Goal: Transaction & Acquisition: Purchase product/service

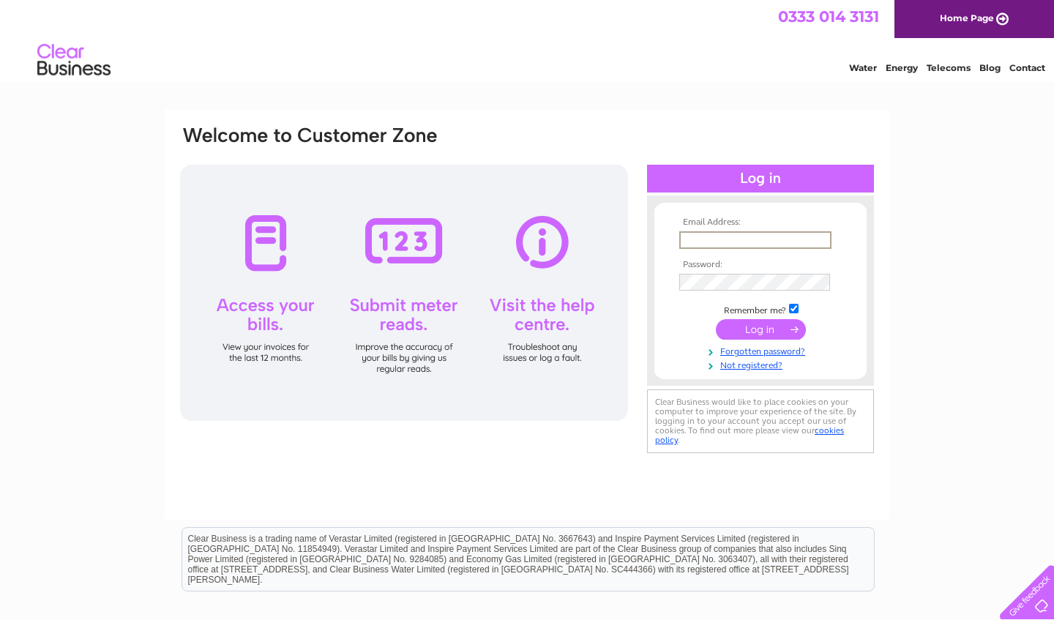
type input "info@avrilthomsonsmith.com"
click at [761, 328] on input "submit" at bounding box center [761, 329] width 90 height 21
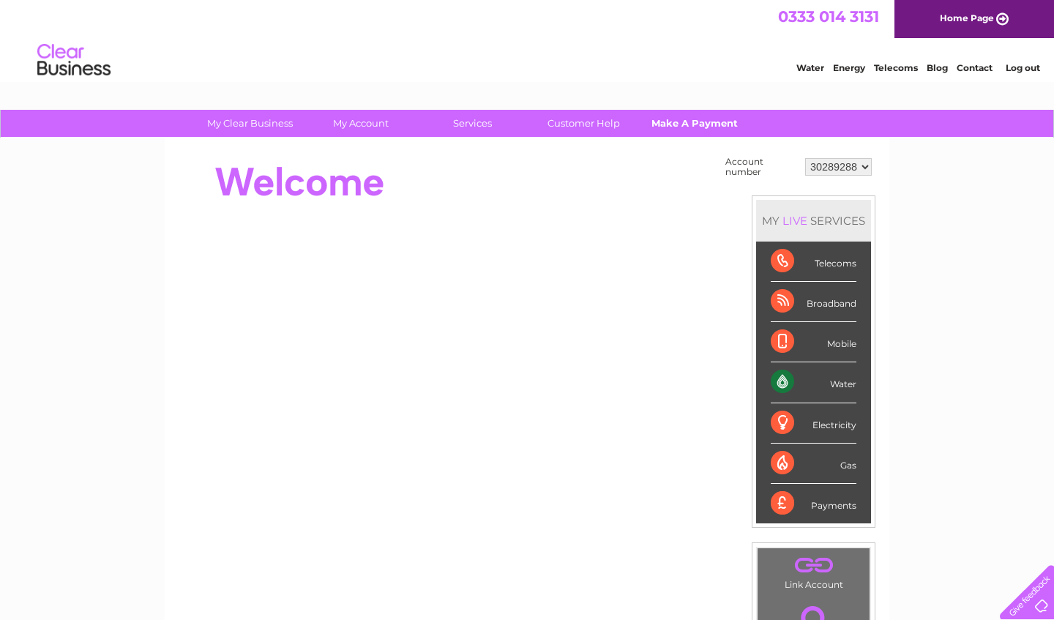
click at [704, 122] on link "Make A Payment" at bounding box center [695, 123] width 121 height 27
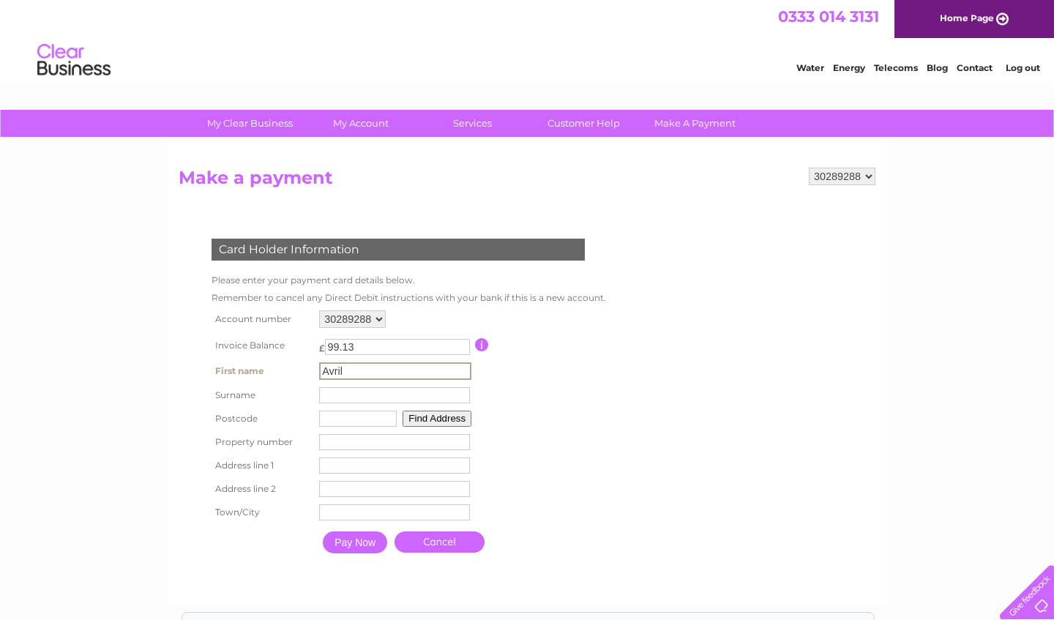
type input "Avril"
type input "Thomson"
type input "ZE1 0DL"
click at [390, 444] on input "number" at bounding box center [393, 441] width 151 height 16
type input "135"
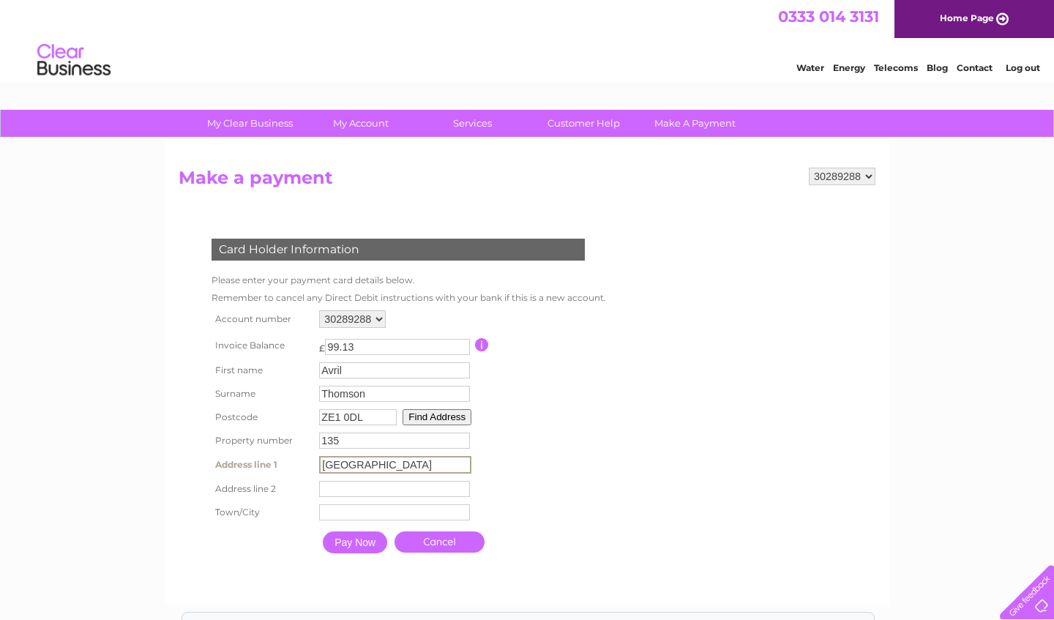
type input "Commercial Street"
type input "Lerwick"
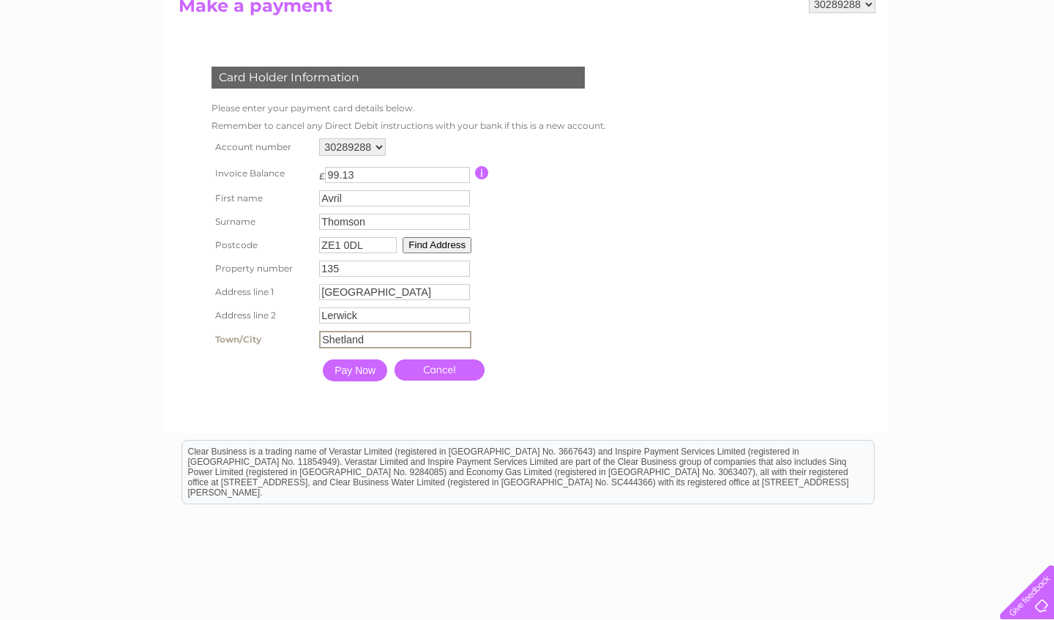
scroll to position [176, 0]
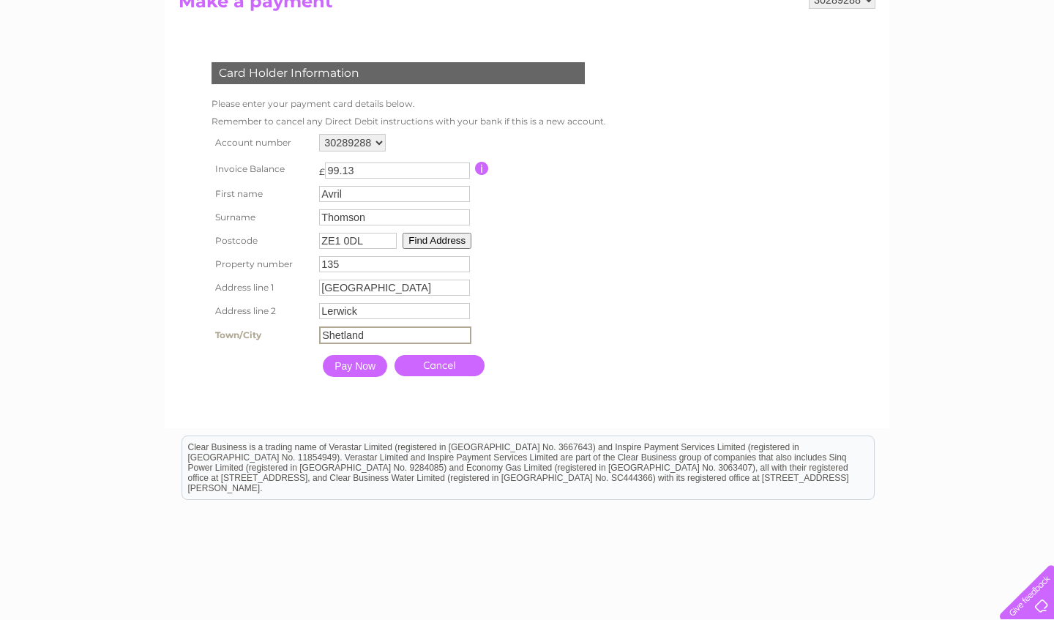
type input "Shetland"
click at [368, 370] on input "Pay Now" at bounding box center [354, 365] width 64 height 22
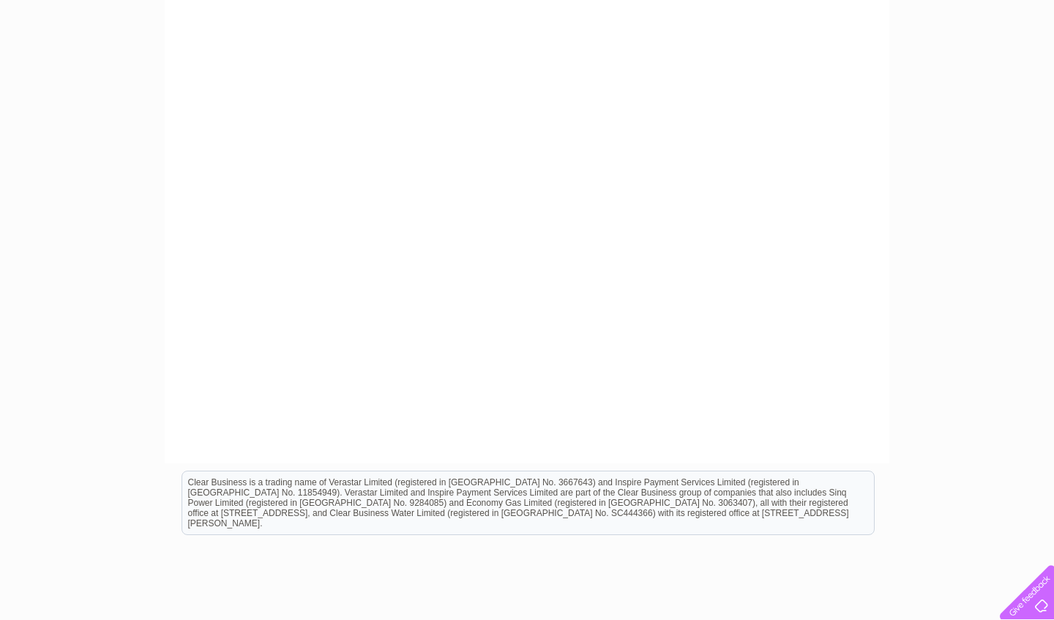
scroll to position [422, 0]
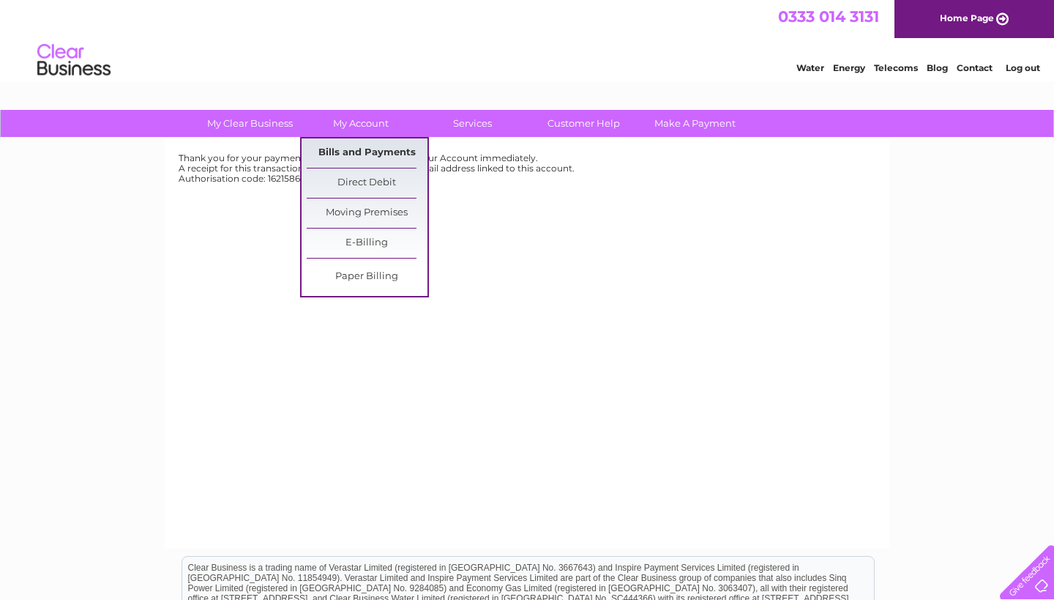
click at [360, 152] on link "Bills and Payments" at bounding box center [367, 152] width 121 height 29
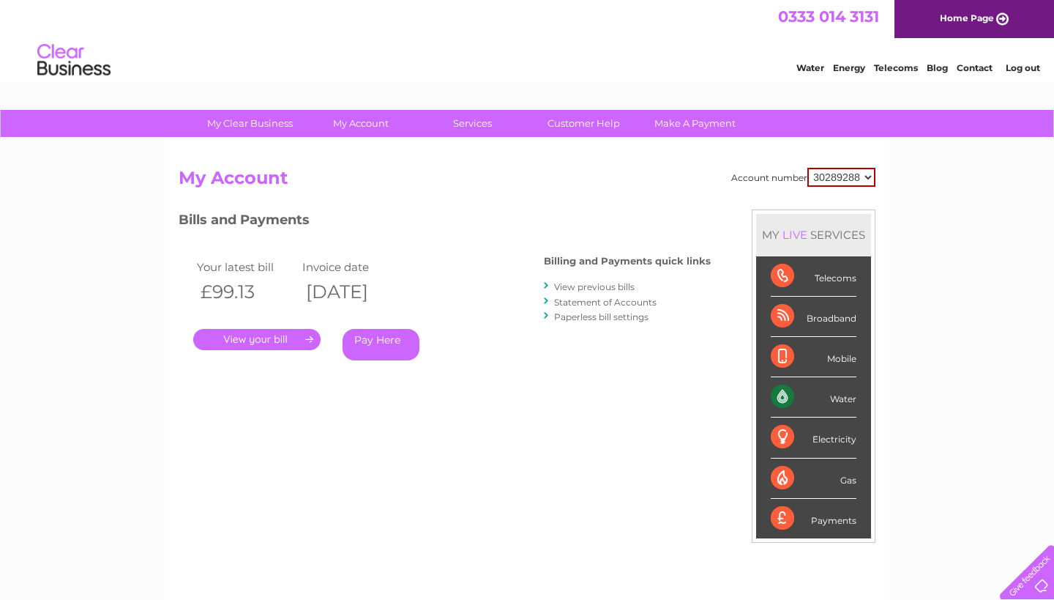
click at [284, 338] on link "." at bounding box center [256, 339] width 127 height 21
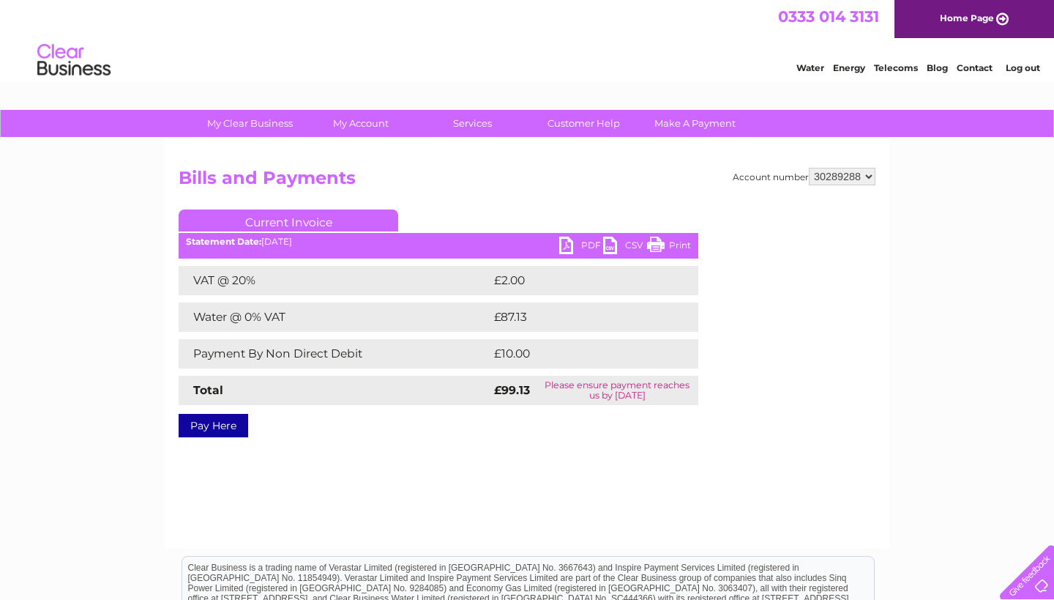
click at [562, 244] on link "PDF" at bounding box center [581, 246] width 44 height 21
